Goal: Information Seeking & Learning: Learn about a topic

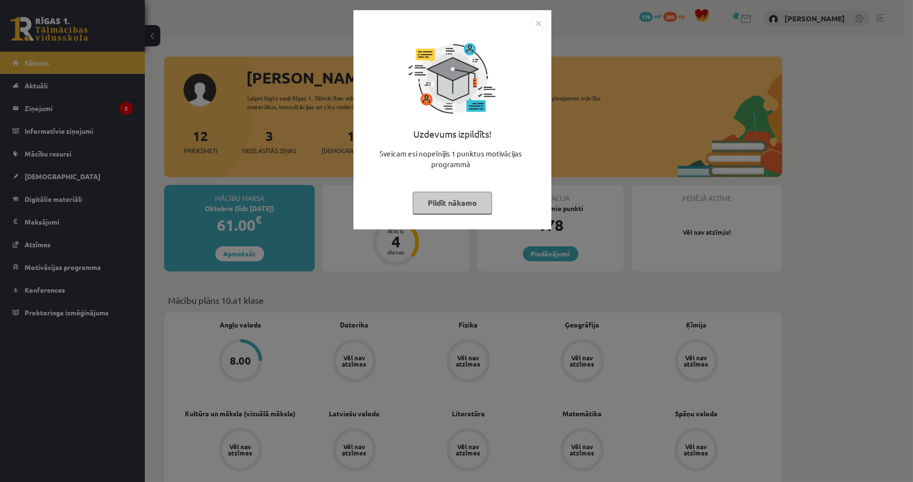
click at [537, 27] on img "Close" at bounding box center [538, 23] width 14 height 14
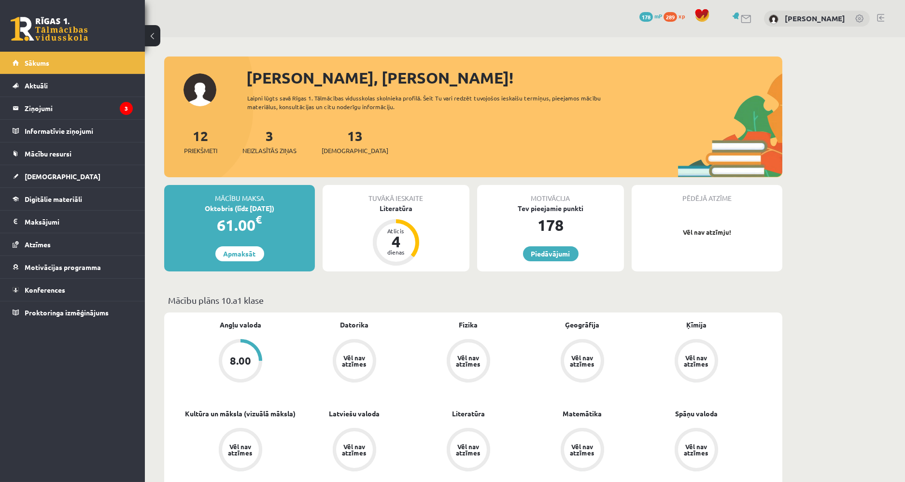
click at [408, 217] on div "Tuvākā ieskaite Literatūra Atlicis 4 dienas" at bounding box center [396, 228] width 147 height 86
click at [102, 195] on link "Digitālie materiāli" at bounding box center [73, 199] width 120 height 22
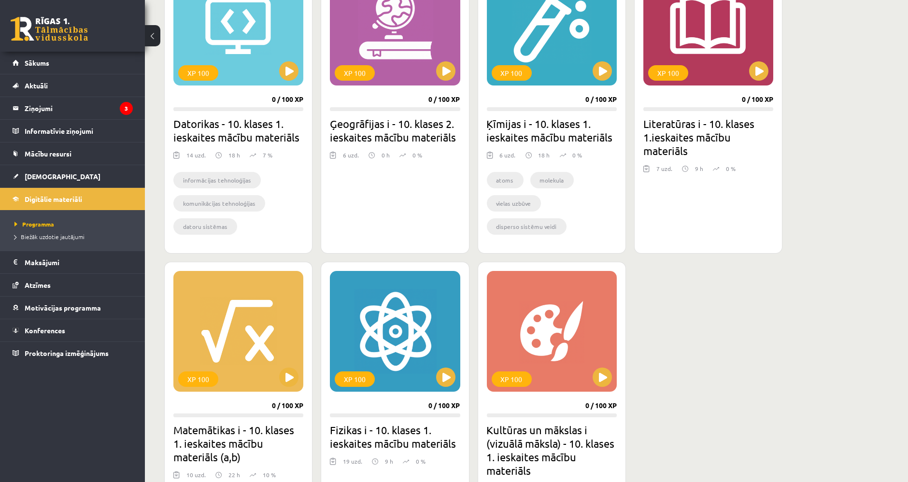
scroll to position [322, 0]
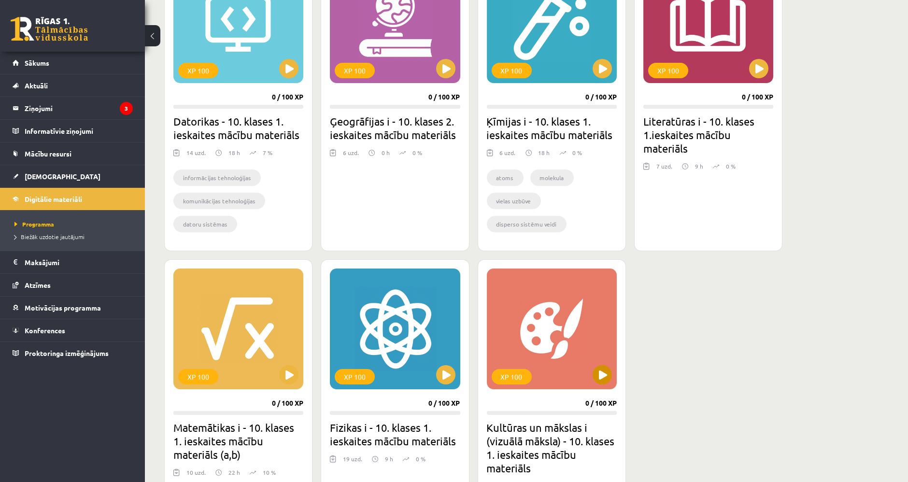
click at [597, 361] on div "XP 100" at bounding box center [552, 329] width 130 height 121
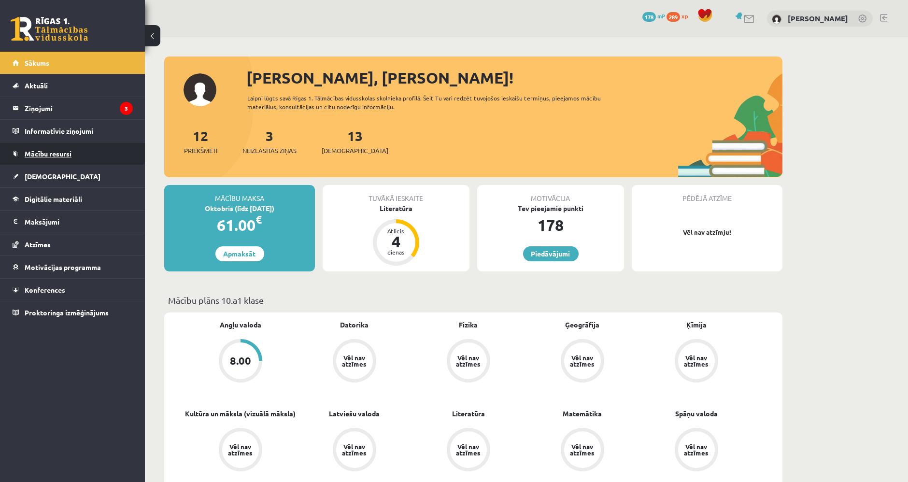
click at [89, 152] on link "Mācību resursi" at bounding box center [73, 153] width 120 height 22
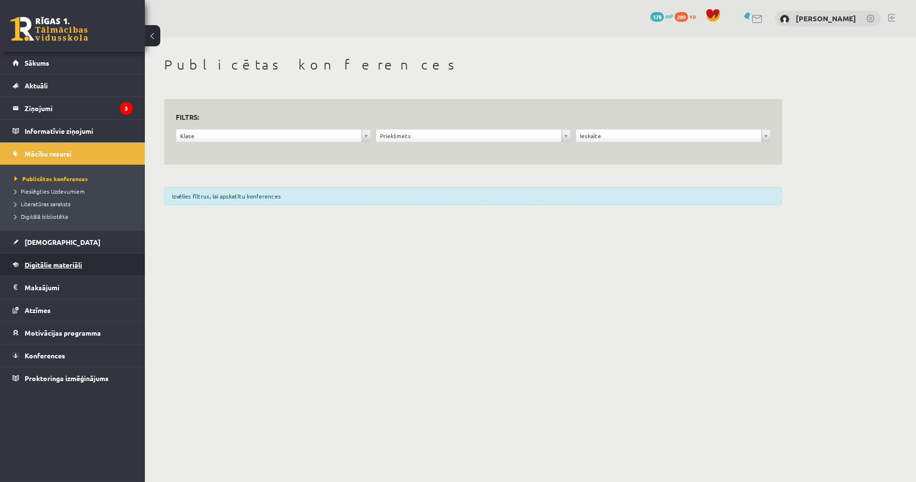
click at [71, 263] on span "Digitālie materiāli" at bounding box center [53, 264] width 57 height 9
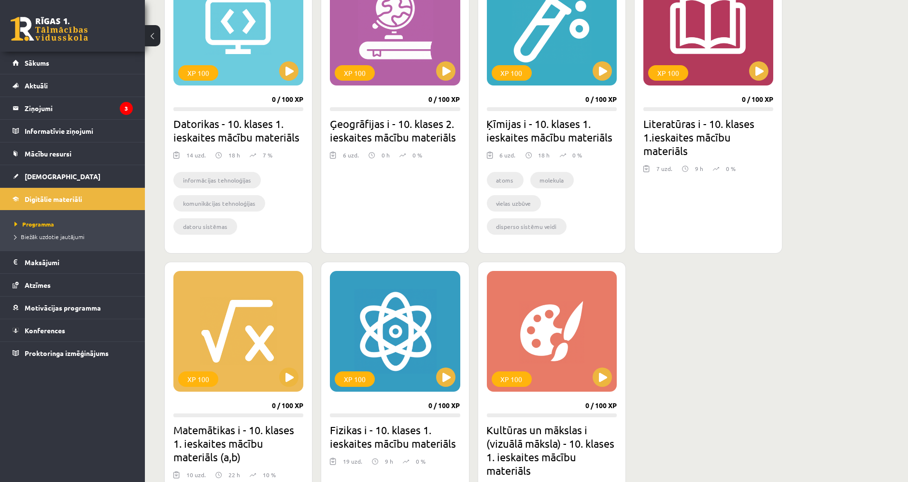
scroll to position [323, 0]
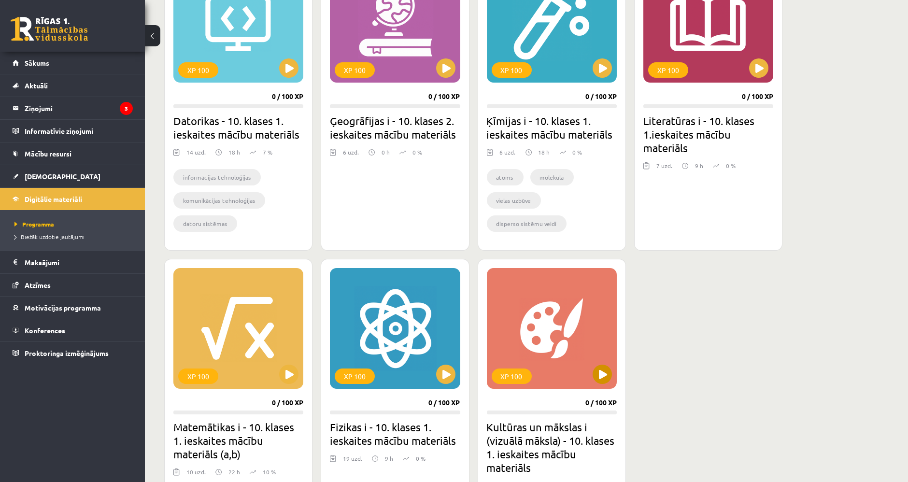
click at [591, 373] on div "XP 100" at bounding box center [552, 328] width 130 height 121
